Goal: Information Seeking & Learning: Find contact information

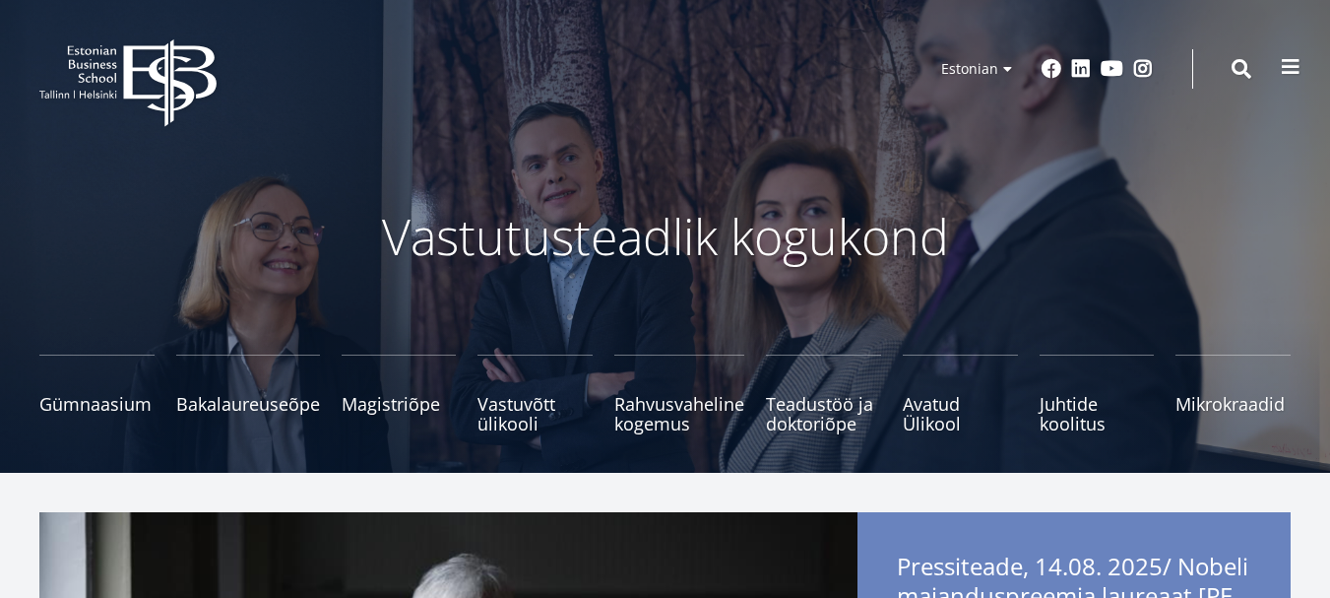
click at [1287, 69] on span at bounding box center [1291, 67] width 20 height 20
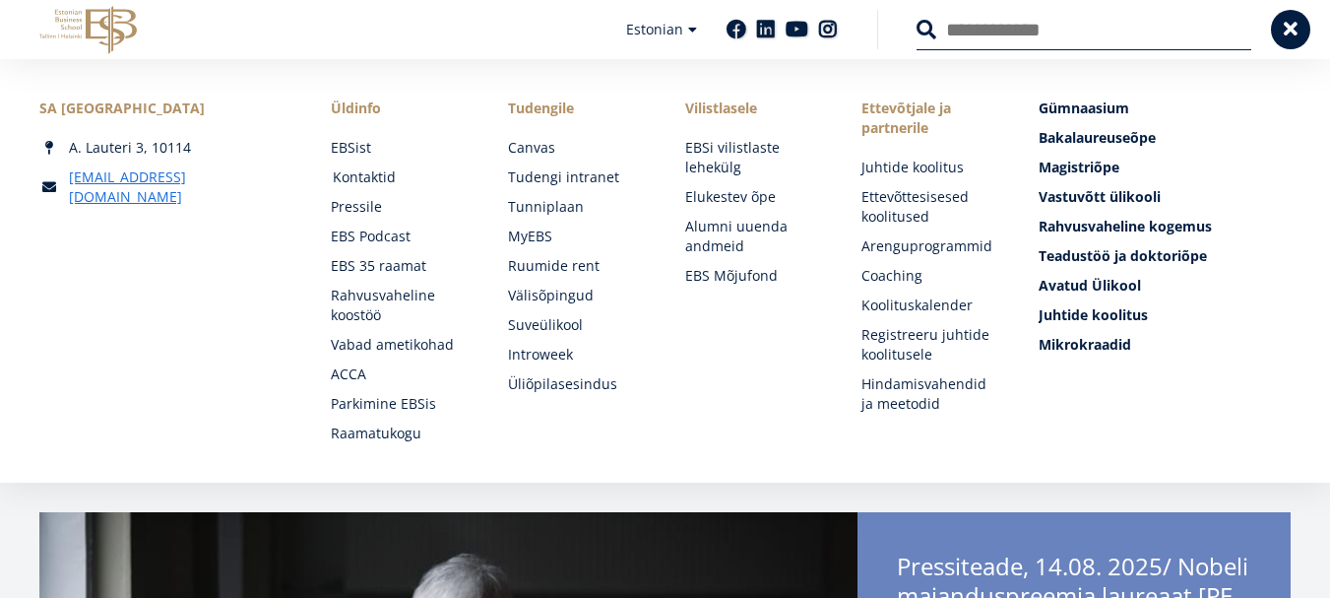
click at [349, 181] on link "Kontaktid" at bounding box center [402, 177] width 138 height 20
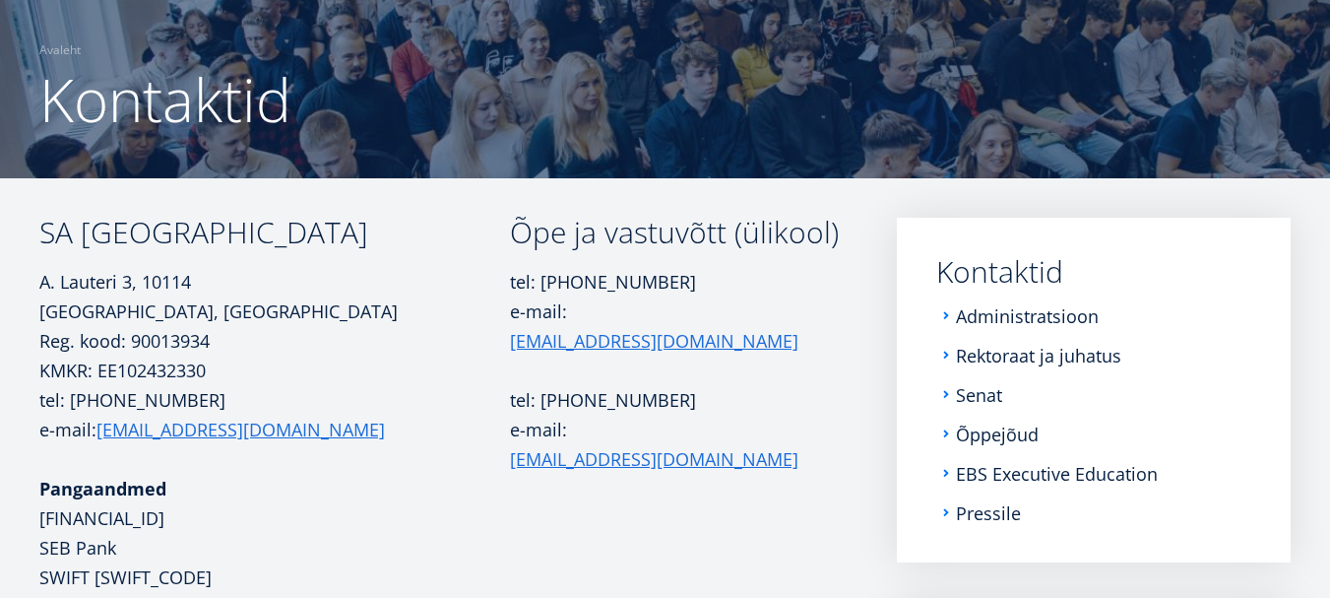
scroll to position [138, 0]
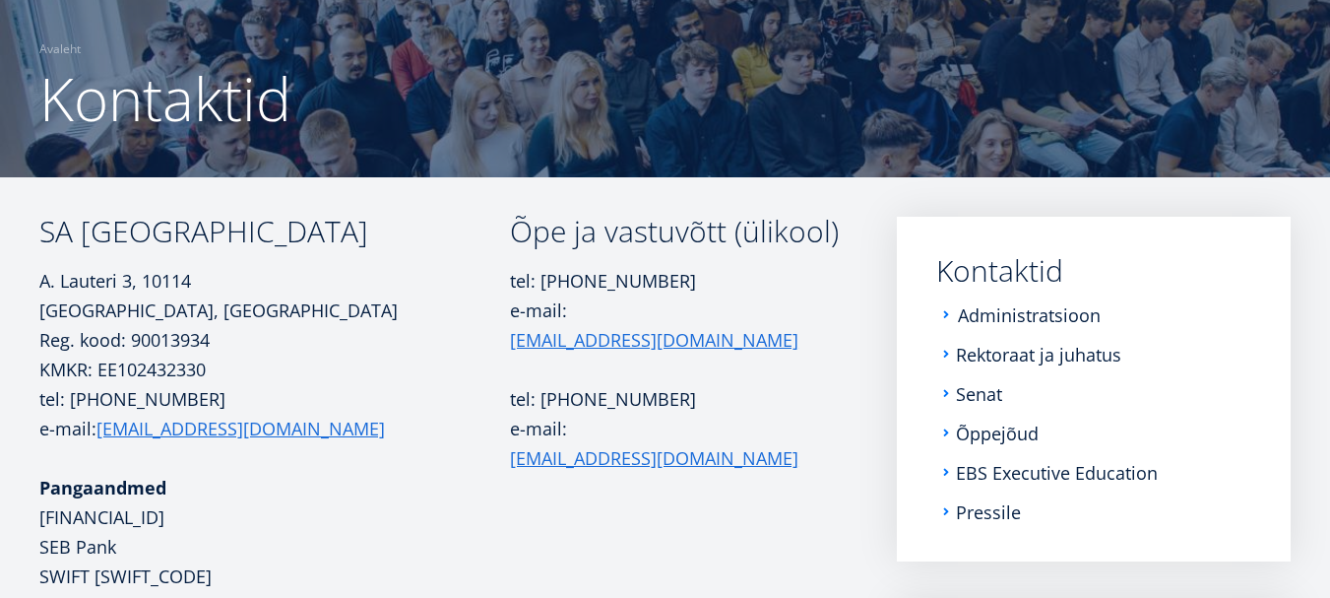
click at [1003, 308] on link "Administratsioon" at bounding box center [1029, 315] width 143 height 20
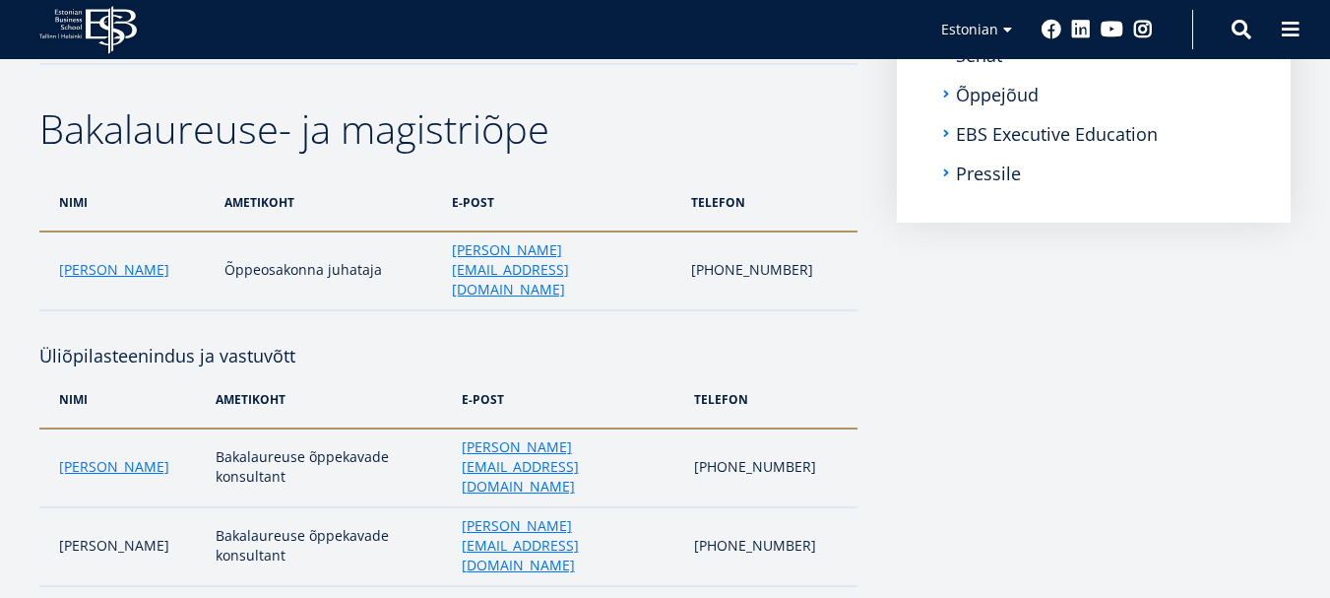
scroll to position [394, 0]
